Goal: Navigation & Orientation: Find specific page/section

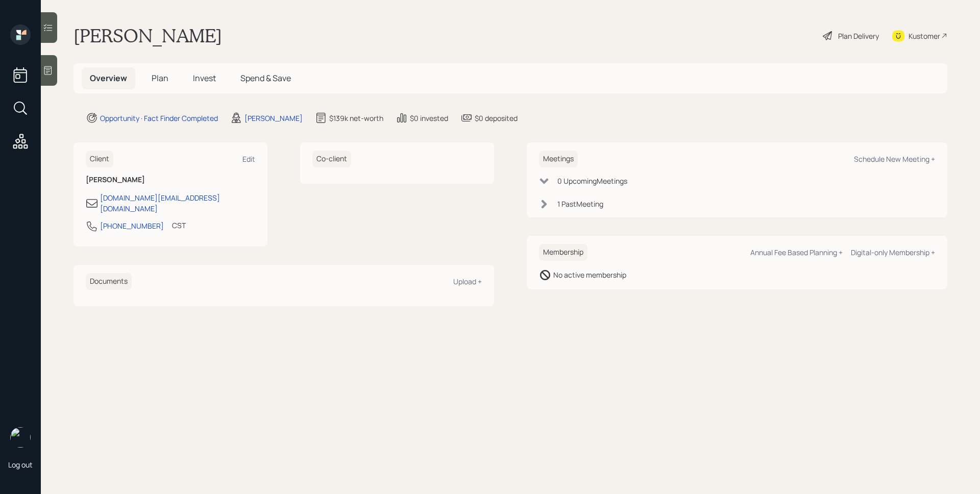
click at [161, 71] on h5 "Plan" at bounding box center [159, 78] width 33 height 22
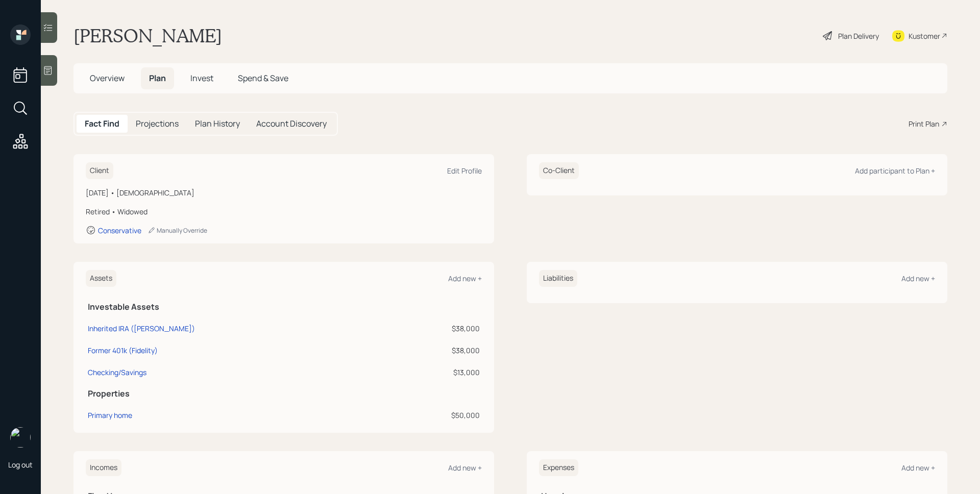
click at [116, 76] on span "Overview" at bounding box center [107, 77] width 35 height 11
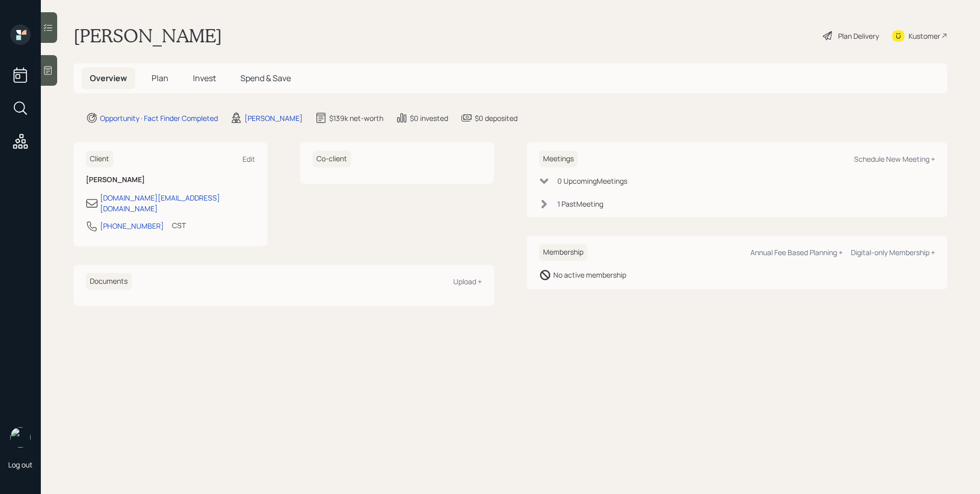
click at [542, 205] on icon at bounding box center [544, 204] width 10 height 10
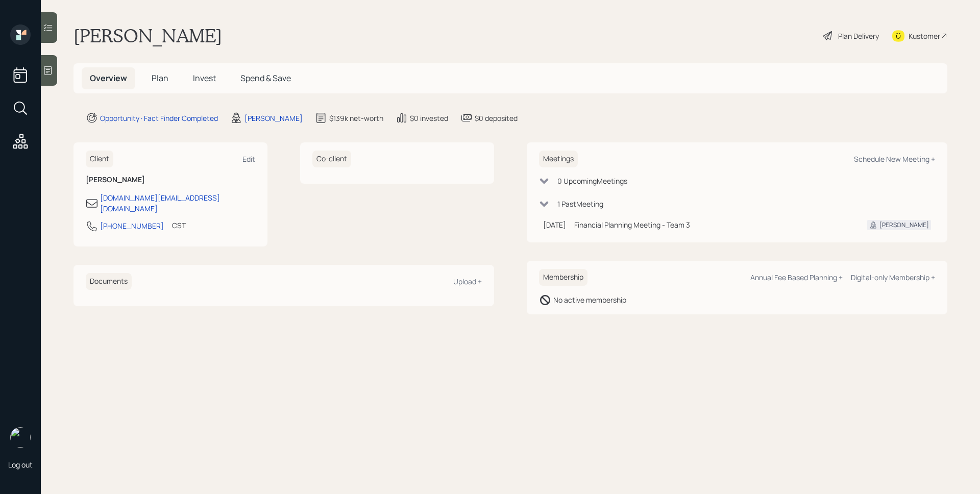
click at [166, 74] on span "Plan" at bounding box center [160, 77] width 17 height 11
